Goal: Information Seeking & Learning: Learn about a topic

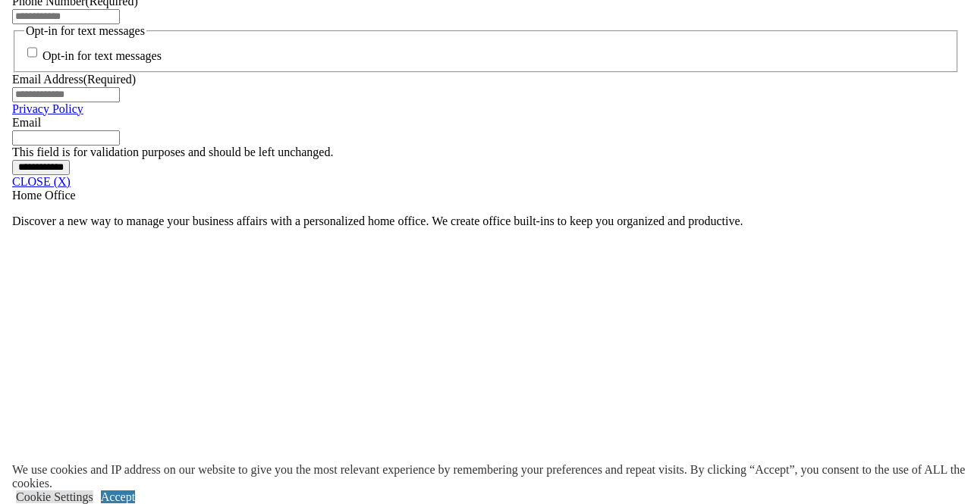
scroll to position [1221, 0]
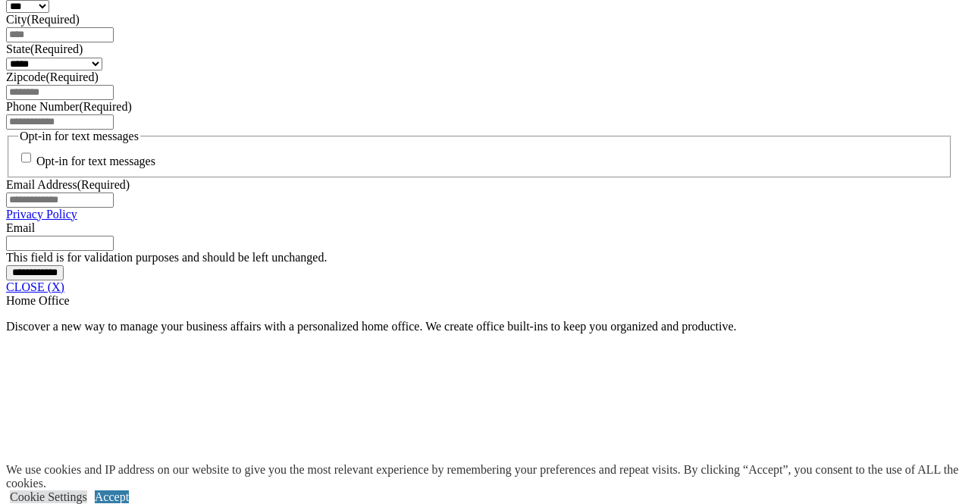
scroll to position [1119, 0]
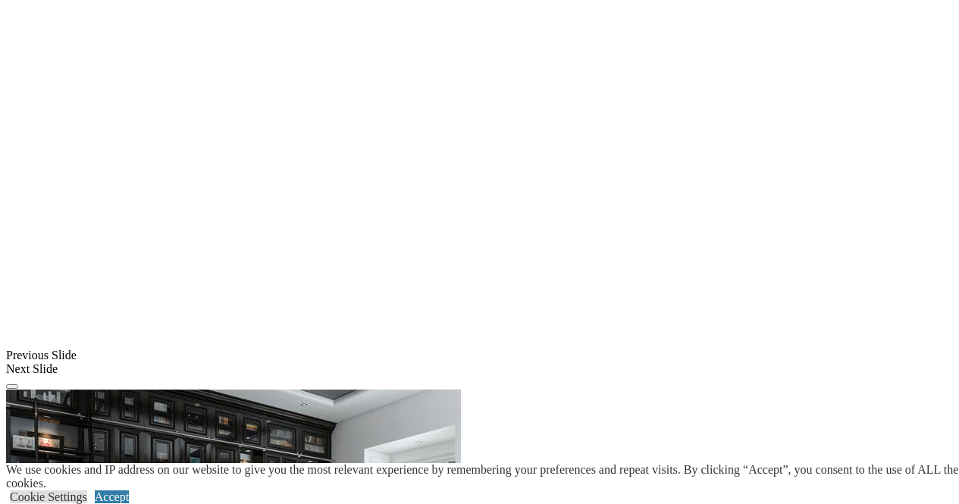
scroll to position [1480, 0]
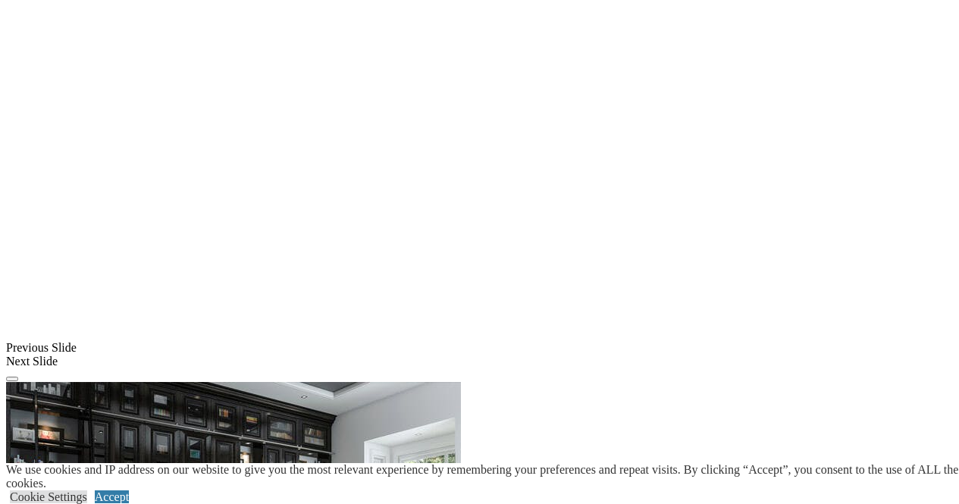
scroll to position [1353, 0]
